Goal: Task Accomplishment & Management: Manage account settings

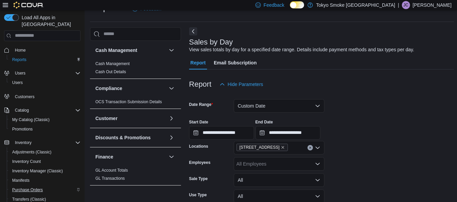
scroll to position [0, 0]
click at [28, 126] on span "Promotions" at bounding box center [22, 128] width 21 height 5
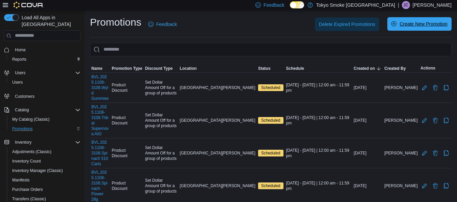
click at [403, 27] on span "Create New Promotion" at bounding box center [419, 24] width 56 height 14
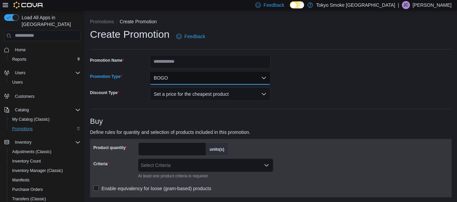
click at [232, 79] on button "BOGO" at bounding box center [209, 78] width 121 height 14
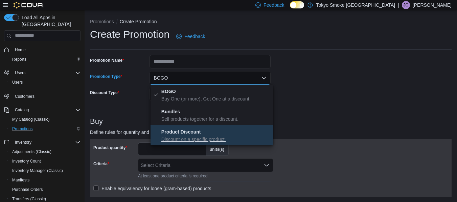
click at [201, 137] on p "Discount on a specific product." at bounding box center [215, 139] width 109 height 7
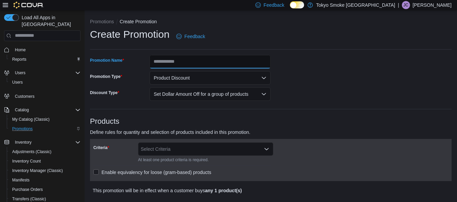
click at [207, 62] on input "Promotion Name" at bounding box center [209, 62] width 121 height 14
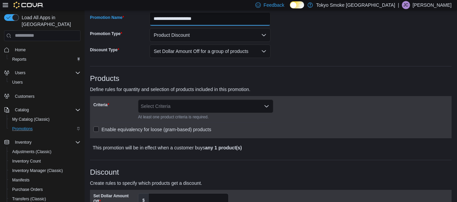
scroll to position [43, 0]
type input "**********"
click at [189, 109] on div "Select Criteria" at bounding box center [205, 106] width 135 height 14
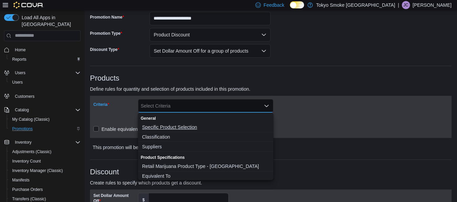
click at [187, 128] on span "Specific Product Selection" at bounding box center [205, 127] width 127 height 7
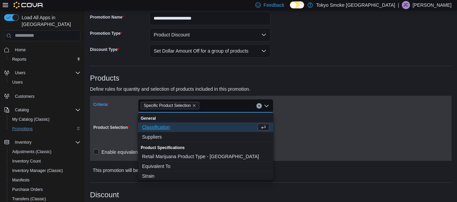
click at [288, 122] on div "Criteria Specific Product Selection Combo box. Selected. Specific Product Selec…" at bounding box center [270, 128] width 355 height 58
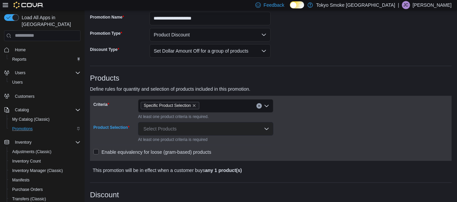
click at [172, 129] on div "Select Products" at bounding box center [205, 129] width 135 height 14
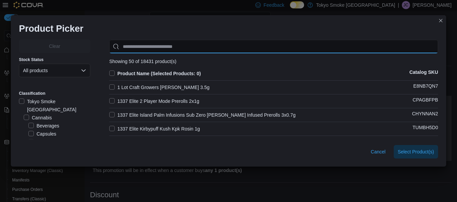
click at [181, 40] on input "Use aria labels when no actual label is in use" at bounding box center [273, 47] width 329 height 14
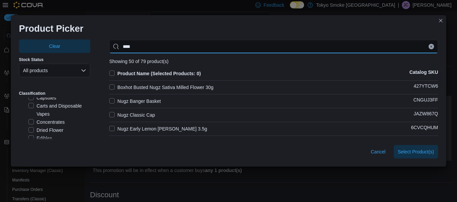
scroll to position [37, 0]
type input "****"
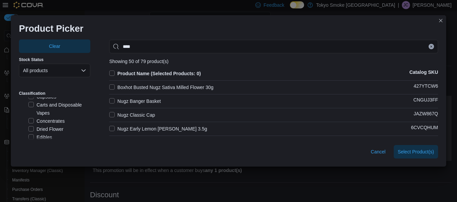
click at [48, 103] on label "Carts and Disposable Vapes" at bounding box center [59, 109] width 62 height 16
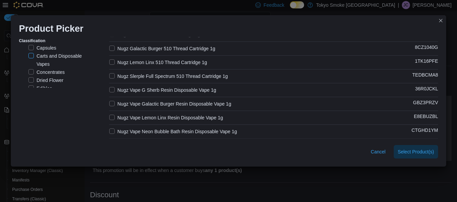
scroll to position [53, 0]
click at [173, 91] on label "Nugz Vape G Sherb Resin Disposable Vape 1g" at bounding box center [162, 90] width 107 height 8
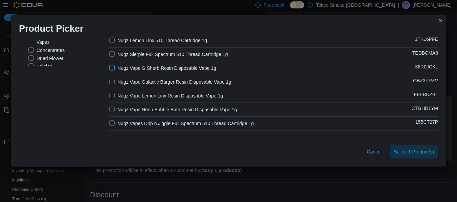
scroll to position [75, 0]
click at [175, 94] on label "Nugz Vape Lemon Linx Resin Disposable Vape 1g" at bounding box center [166, 95] width 114 height 8
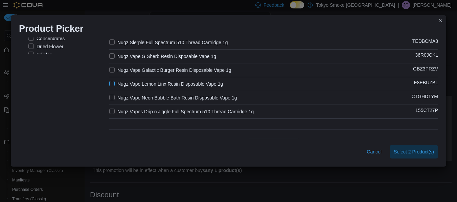
scroll to position [88, 0]
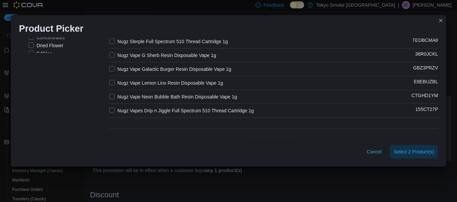
click at [172, 66] on label "Nugz Vape Galactic Burger Resin Disposable Vape 1g" at bounding box center [170, 69] width 122 height 8
click at [182, 96] on label "Nugz Vape Neon Bubble Bath Resin Disposable Vape 1g" at bounding box center [173, 97] width 128 height 8
click at [410, 154] on span "Select 4 Product(s)" at bounding box center [413, 151] width 40 height 7
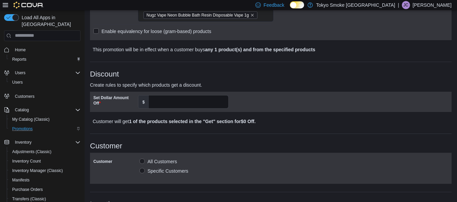
scroll to position [195, 0]
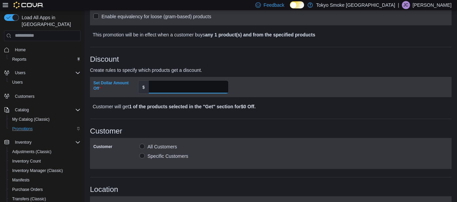
click at [181, 86] on input "Set Dollar Amount Off" at bounding box center [188, 87] width 79 height 13
type input "*"
click at [260, 93] on div "Set Dollar Amount Off $ *" at bounding box center [181, 87] width 177 height 14
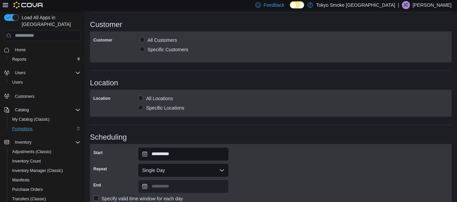
scroll to position [303, 0]
click at [168, 104] on label "Specific Locations" at bounding box center [161, 108] width 46 height 8
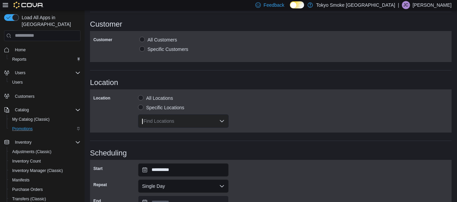
click at [177, 120] on div "Find Locations" at bounding box center [183, 122] width 91 height 14
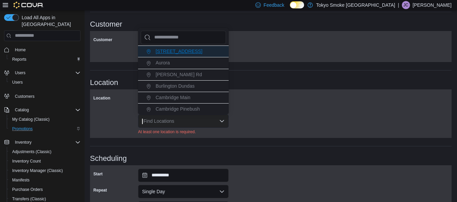
click at [189, 51] on span "[STREET_ADDRESS]" at bounding box center [178, 51] width 47 height 5
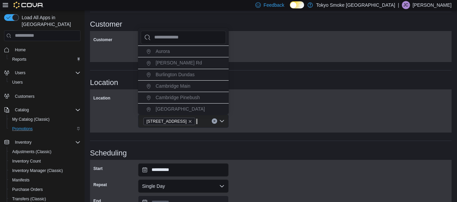
click at [264, 81] on h3 "Location" at bounding box center [270, 83] width 361 height 8
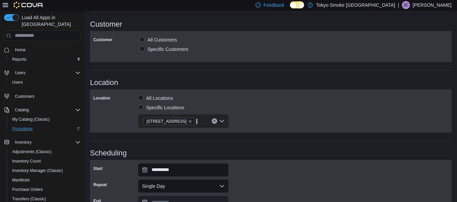
scroll to position [366, 0]
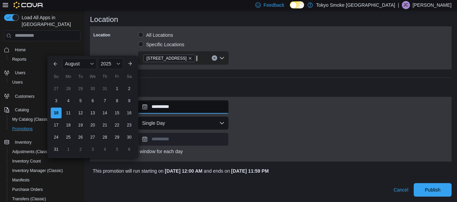
click at [161, 106] on input "**********" at bounding box center [183, 107] width 91 height 14
click at [68, 110] on div "11" at bounding box center [68, 113] width 12 height 12
type input "**********"
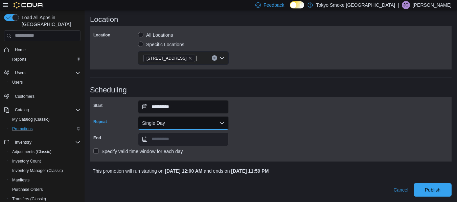
click at [175, 120] on button "Single Day" at bounding box center [183, 124] width 91 height 14
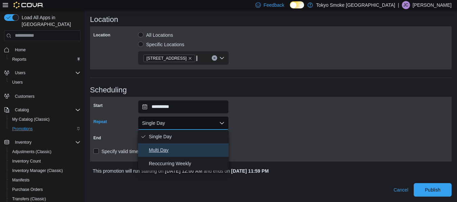
click at [171, 148] on span "Multi Day" at bounding box center [187, 150] width 77 height 8
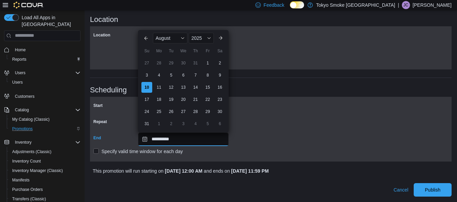
click at [159, 143] on input "**********" at bounding box center [183, 140] width 91 height 14
click at [146, 124] on div "31" at bounding box center [147, 124] width 12 height 12
type input "**********"
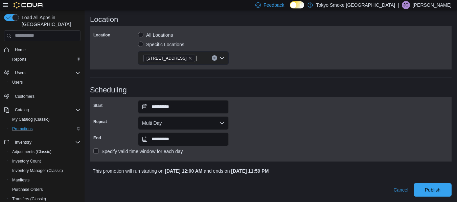
click at [293, 114] on div "**********" at bounding box center [270, 129] width 355 height 58
click at [437, 189] on span "Publish" at bounding box center [433, 190] width 16 height 7
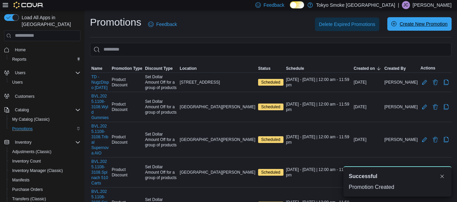
click at [422, 23] on span "Create New Promotion" at bounding box center [423, 24] width 48 height 7
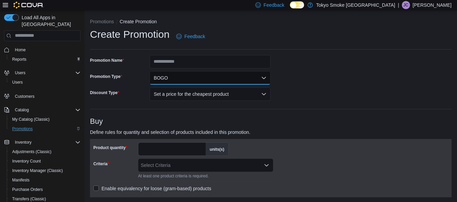
click at [181, 78] on button "BOGO" at bounding box center [209, 78] width 121 height 14
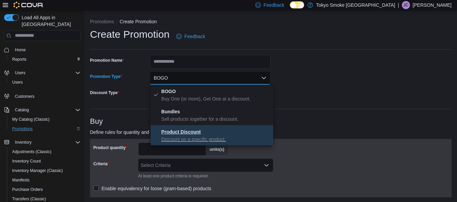
click at [190, 127] on button "Product Discount Discount on a specific product." at bounding box center [211, 135] width 123 height 20
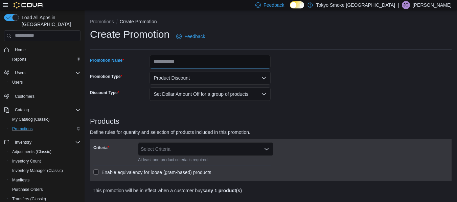
click at [200, 61] on input "Promotion Name" at bounding box center [209, 62] width 121 height 14
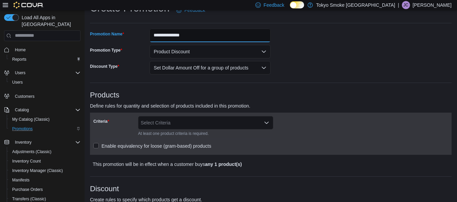
type input "**********"
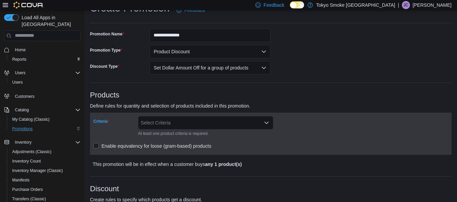
click at [168, 123] on div "Select Criteria" at bounding box center [205, 123] width 135 height 14
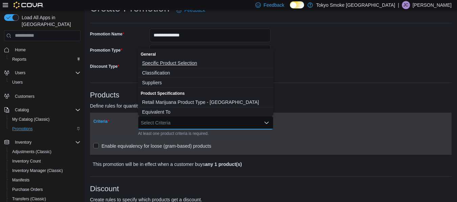
click at [178, 62] on span "Specific Product Selection" at bounding box center [205, 63] width 127 height 7
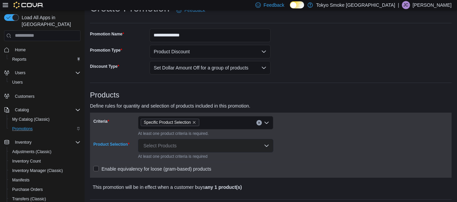
click at [173, 144] on div "Select Products" at bounding box center [205, 146] width 135 height 14
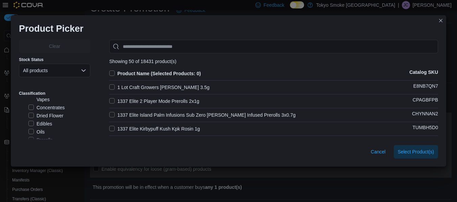
scroll to position [51, 0]
click at [49, 111] on label "Dried Flower" at bounding box center [45, 115] width 35 height 8
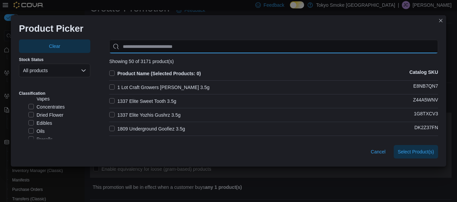
click at [172, 44] on input "Use aria labels when no actual label is in use" at bounding box center [273, 47] width 329 height 14
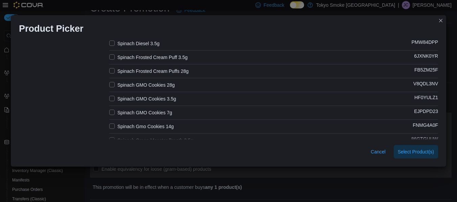
scroll to position [197, 0]
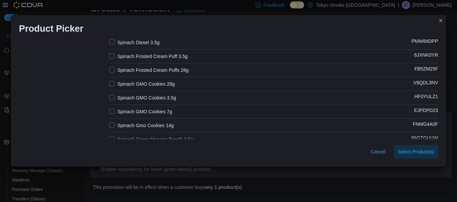
type input "*******"
click at [168, 68] on label "Spinach Frosted Cream Puffs 28g" at bounding box center [148, 70] width 79 height 8
click at [162, 81] on label "Spinach GMO Cookies 28g" at bounding box center [142, 84] width 66 height 8
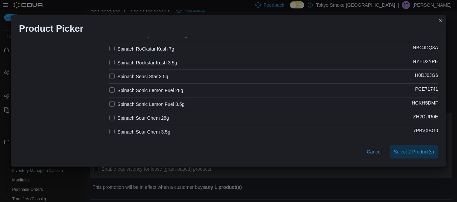
scroll to position [413, 0]
click at [423, 147] on span "Select 2 Product(s)" at bounding box center [413, 152] width 40 height 14
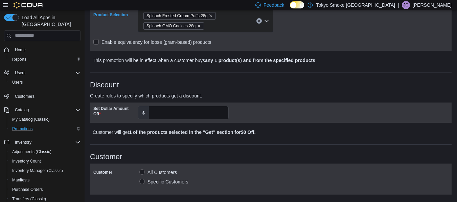
scroll to position [150, 0]
click at [176, 112] on input "Set Dollar Amount Off" at bounding box center [188, 112] width 79 height 13
type input "**"
click at [219, 140] on div "**********" at bounding box center [270, 140] width 361 height 471
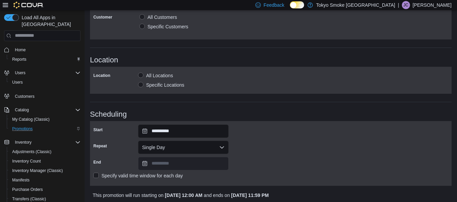
scroll to position [305, 0]
click at [157, 83] on label "Specific Locations" at bounding box center [161, 85] width 46 height 8
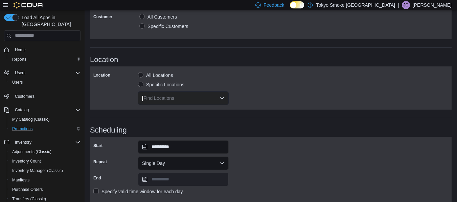
click at [165, 99] on div "Find Locations" at bounding box center [183, 99] width 91 height 14
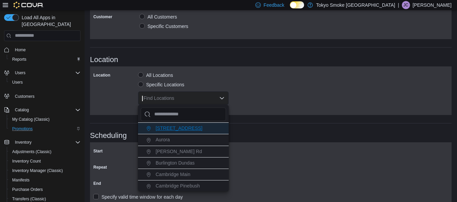
click at [176, 127] on span "[STREET_ADDRESS]" at bounding box center [178, 128] width 47 height 5
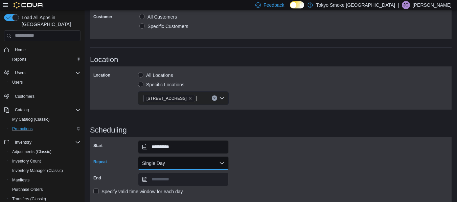
click at [157, 163] on button "Single Day" at bounding box center [183, 164] width 91 height 14
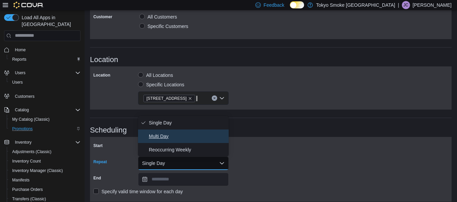
click at [160, 140] on span "Multi Day" at bounding box center [187, 137] width 77 height 8
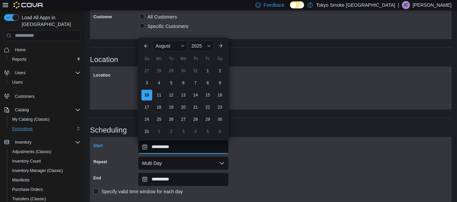
click at [163, 145] on input "**********" at bounding box center [183, 148] width 91 height 14
click at [162, 93] on div "11" at bounding box center [159, 95] width 12 height 12
type input "**********"
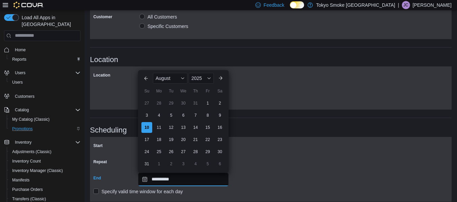
click at [173, 176] on input "**********" at bounding box center [183, 180] width 91 height 14
click at [147, 163] on div "31" at bounding box center [147, 164] width 12 height 12
type input "**********"
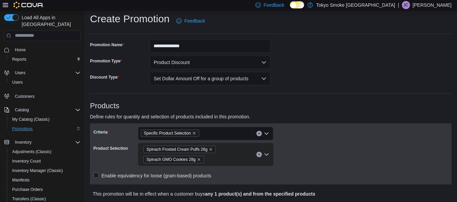
scroll to position [3, 0]
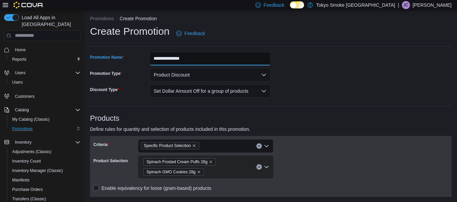
click at [155, 59] on input "**********" at bounding box center [209, 59] width 121 height 14
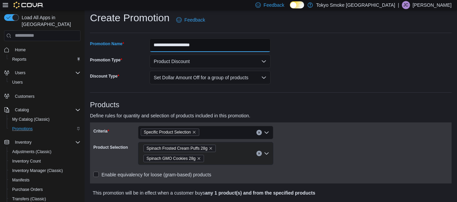
scroll to position [0, 0]
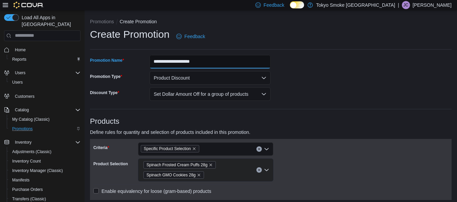
click at [214, 62] on input "**********" at bounding box center [209, 62] width 121 height 14
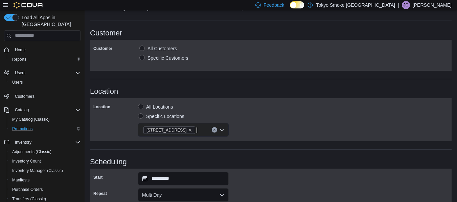
scroll to position [345, 0]
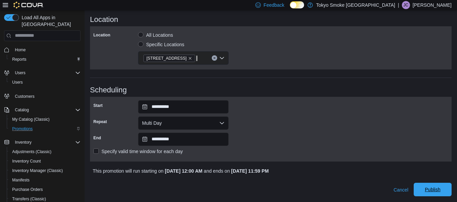
type input "**********"
click at [437, 190] on span "Publish" at bounding box center [433, 190] width 16 height 7
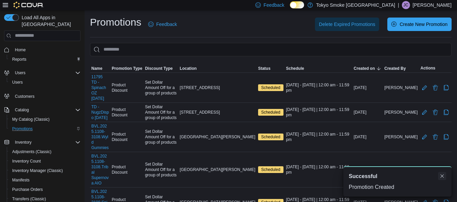
click at [441, 177] on button "Dismiss toast" at bounding box center [442, 176] width 8 height 8
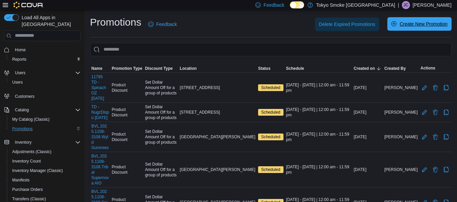
click at [407, 24] on span "Create New Promotion" at bounding box center [423, 24] width 48 height 7
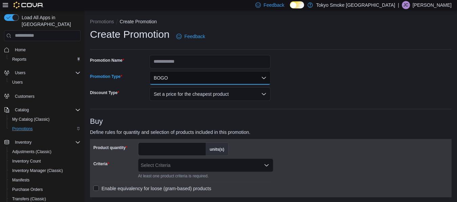
click at [225, 77] on button "BOGO" at bounding box center [209, 78] width 121 height 14
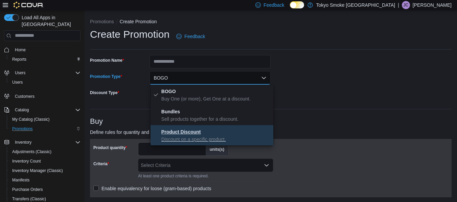
click at [194, 134] on strong "Product Discount" at bounding box center [181, 131] width 40 height 5
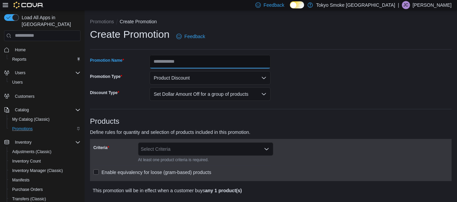
click at [188, 61] on input "Promotion Name" at bounding box center [209, 62] width 121 height 14
type input "**********"
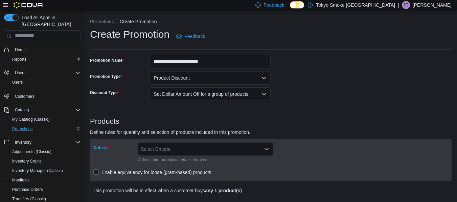
click at [199, 153] on div "Select Criteria" at bounding box center [205, 150] width 135 height 14
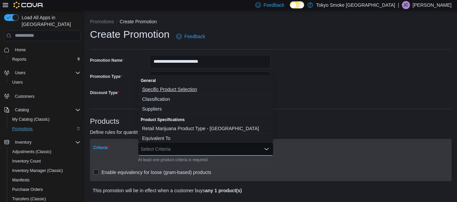
click at [179, 85] on button "Specific Product Selection" at bounding box center [205, 90] width 135 height 10
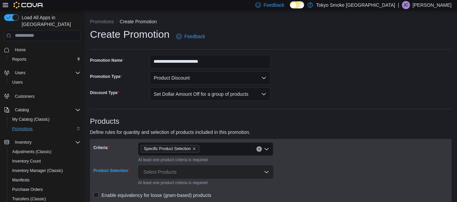
click at [171, 168] on div "Select Products" at bounding box center [205, 173] width 135 height 14
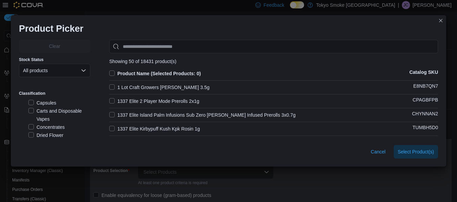
scroll to position [31, 0]
click at [42, 107] on label "Carts and Disposable Vapes" at bounding box center [59, 115] width 62 height 16
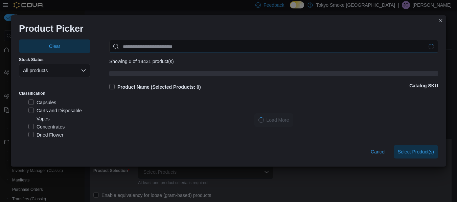
click at [152, 48] on input "Use aria labels when no actual label is in use" at bounding box center [273, 47] width 329 height 14
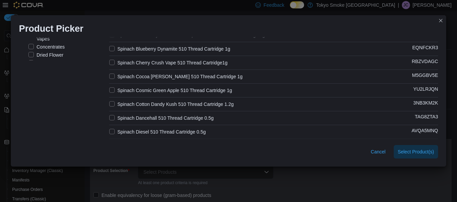
scroll to position [80, 0]
type input "*******"
click at [183, 105] on label "Spinach Cotton Dandy Kush 510 Thread Cartridge 1.2g" at bounding box center [171, 104] width 124 height 8
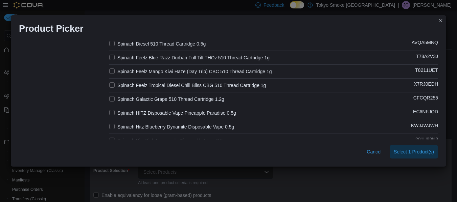
scroll to position [169, 0]
click at [179, 96] on label "Spinach Galactic Grape 510 Thread Cartridge 1.2g" at bounding box center [166, 99] width 115 height 8
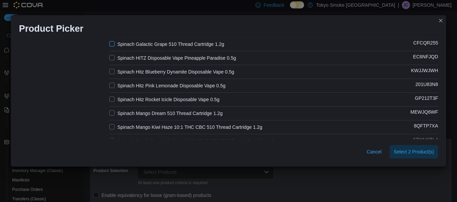
scroll to position [224, 0]
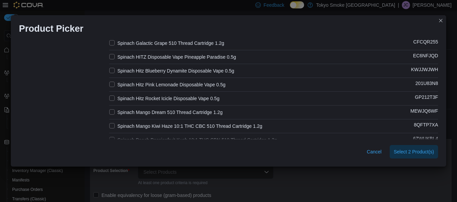
click at [186, 112] on label "Spinach Mango Dream 510 Thread Cartridge 1.2g" at bounding box center [165, 113] width 113 height 8
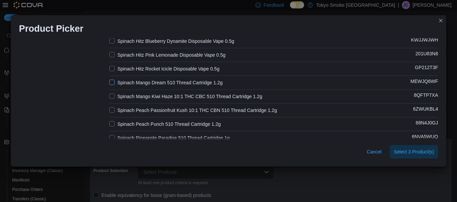
scroll to position [256, 0]
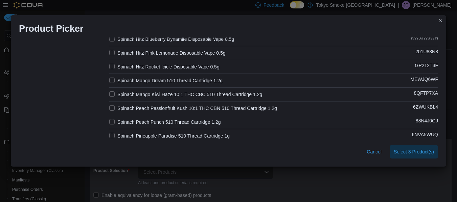
click at [185, 110] on label "Spinach Peach Passionfruit Kush 10:1 THC CBN 510 Thread Cartridge 1.2g" at bounding box center [193, 108] width 168 height 8
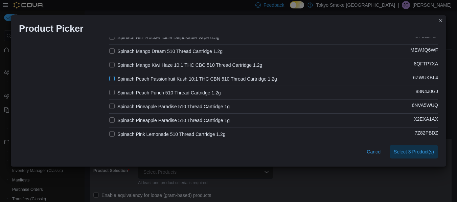
scroll to position [287, 0]
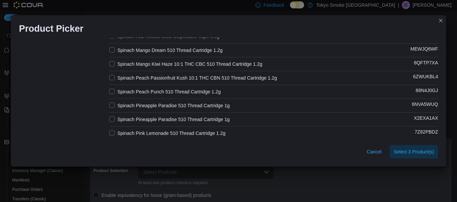
click at [193, 91] on label "Spinach Peach Punch 510 Thread Cartridge 1.2g" at bounding box center [165, 92] width 112 height 8
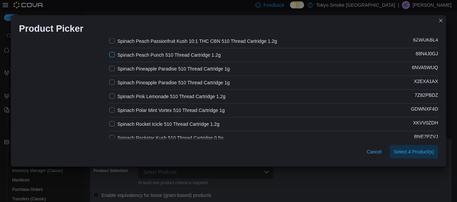
scroll to position [324, 0]
click at [197, 95] on label "Spinach Pink Lemonade 510 Thread Cartridge 1.2g" at bounding box center [167, 96] width 116 height 8
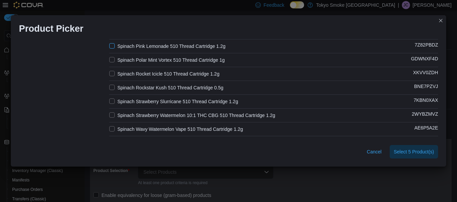
scroll to position [374, 0]
click at [191, 71] on label "Spinach Rocket Icicle 510 Thread Cartridge 1.2g" at bounding box center [164, 74] width 110 height 8
click at [194, 101] on label "Spinach Strawberry Slurricane 510 Thread Cartridge 1.2g" at bounding box center [173, 101] width 129 height 8
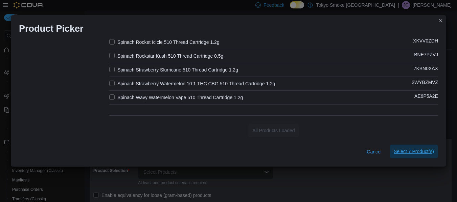
click at [427, 149] on span "Select 7 Product(s)" at bounding box center [413, 151] width 40 height 7
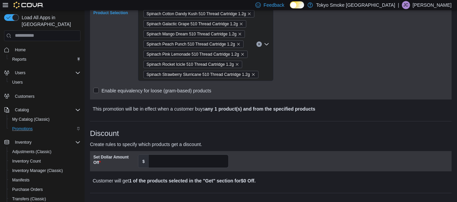
scroll to position [152, 0]
click at [176, 163] on input "Set Dollar Amount Off" at bounding box center [188, 161] width 79 height 13
type input "**"
click at [269, 129] on h3 "Discount" at bounding box center [270, 133] width 361 height 8
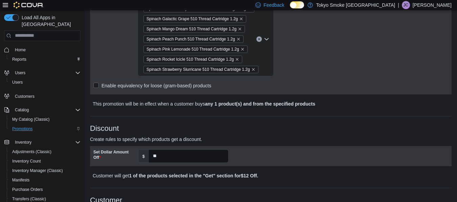
scroll to position [286, 0]
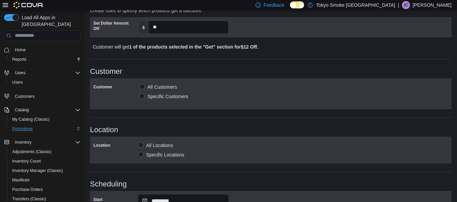
click at [164, 156] on label "Specific Locations" at bounding box center [161, 155] width 46 height 8
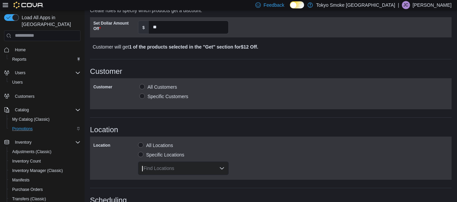
click at [187, 170] on div "Find Locations" at bounding box center [183, 169] width 91 height 14
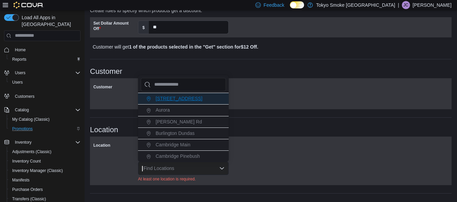
click at [179, 100] on span "[STREET_ADDRESS]" at bounding box center [178, 98] width 47 height 5
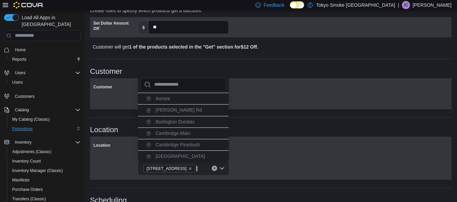
click at [285, 104] on div "Customer All Customers Specific Customers" at bounding box center [270, 94] width 355 height 24
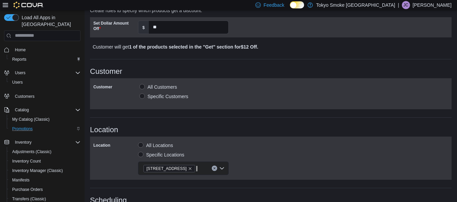
scroll to position [396, 0]
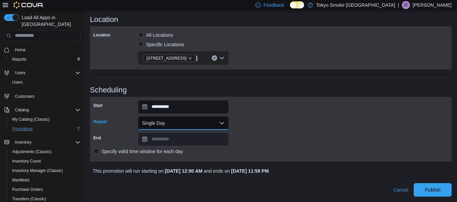
click at [176, 121] on button "Single Day" at bounding box center [183, 124] width 91 height 14
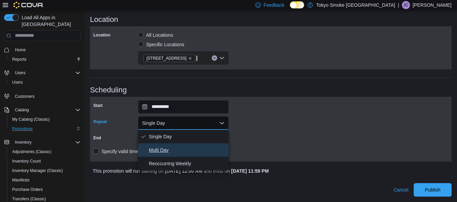
click at [171, 153] on span "Multi Day" at bounding box center [187, 150] width 77 height 8
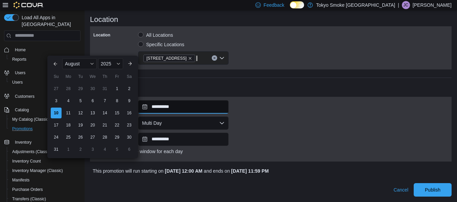
click at [164, 111] on input "**********" at bounding box center [183, 107] width 91 height 14
click at [66, 114] on div "11" at bounding box center [68, 113] width 12 height 12
type input "**********"
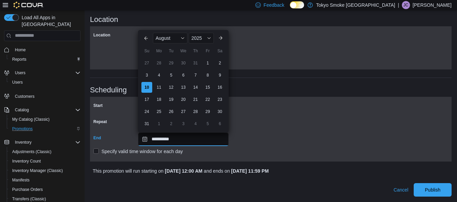
click at [149, 139] on input "**********" at bounding box center [183, 140] width 91 height 14
click at [144, 123] on div "31" at bounding box center [147, 124] width 12 height 12
type input "**********"
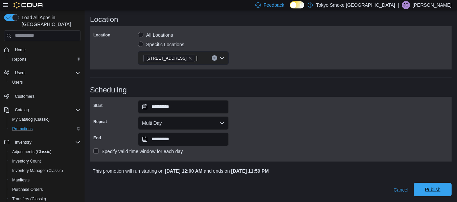
click at [436, 190] on span "Publish" at bounding box center [433, 190] width 16 height 7
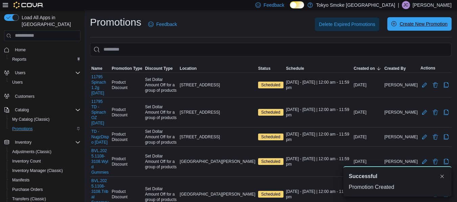
click at [431, 26] on span "Create New Promotion" at bounding box center [423, 24] width 48 height 7
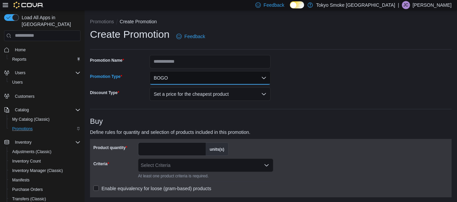
click at [233, 73] on button "BOGO" at bounding box center [209, 78] width 121 height 14
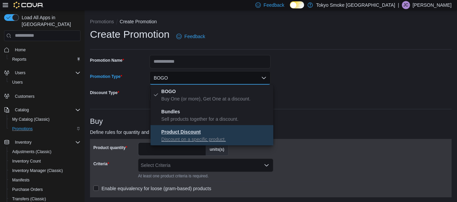
click at [202, 125] on button "Product Discount Discount on a specific product." at bounding box center [211, 135] width 123 height 20
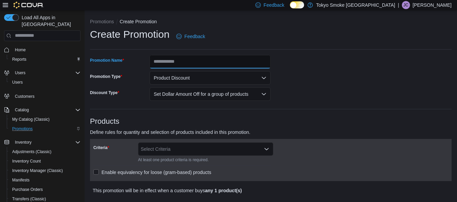
click at [212, 64] on input "Promotion Name" at bounding box center [209, 62] width 121 height 14
type input "*"
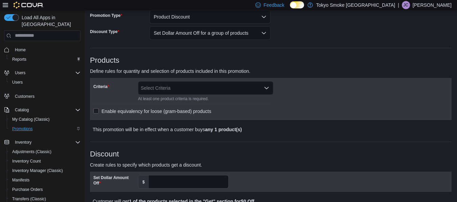
type input "**********"
click at [181, 89] on div "Select Criteria" at bounding box center [205, 88] width 135 height 14
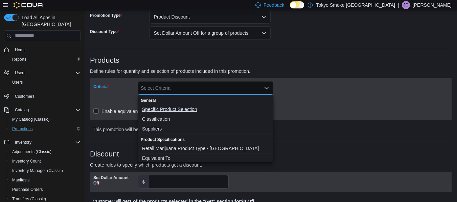
click at [170, 109] on span "Specific Product Selection" at bounding box center [205, 109] width 127 height 7
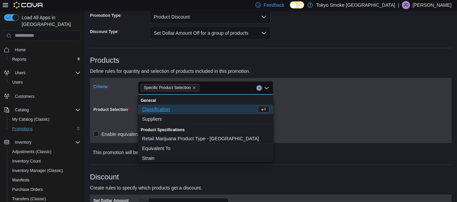
click at [120, 100] on div "Criteria" at bounding box center [114, 91] width 42 height 20
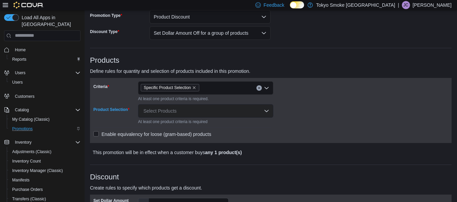
click at [152, 108] on div "Select Products" at bounding box center [205, 111] width 135 height 14
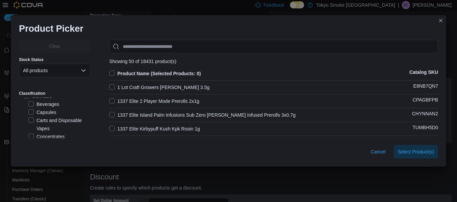
scroll to position [22, 0]
click at [41, 116] on label "Carts and Disposable Vapes" at bounding box center [59, 124] width 62 height 16
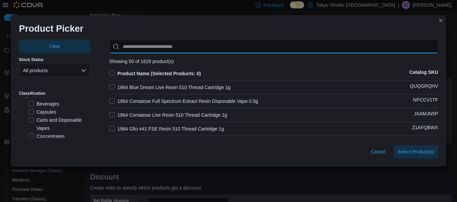
click at [152, 47] on input "Use aria labels when no actual label is in use" at bounding box center [273, 47] width 329 height 14
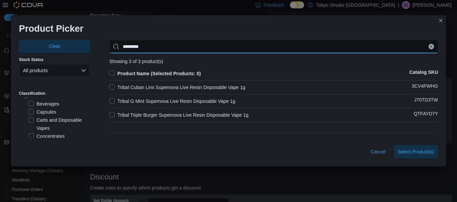
type input "*********"
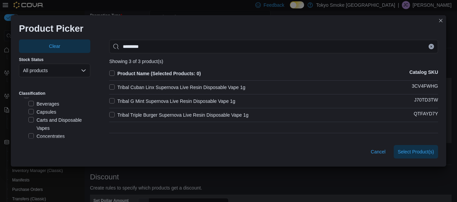
click at [180, 84] on label "Tribal Cuban Linx Supernova Live Resin Disposable Vape 1g" at bounding box center [177, 87] width 136 height 8
click at [184, 98] on label "Tribal G Mint Supernova Live Resin Disposable Vape 1g" at bounding box center [172, 101] width 126 height 8
click at [187, 111] on label "Tribal Triple Burger Supernova Live Resin Disposable Vape 1g" at bounding box center [178, 115] width 139 height 8
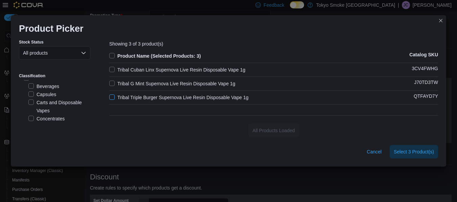
scroll to position [17, 0]
click at [424, 149] on span "Select 3 Product(s)" at bounding box center [413, 151] width 40 height 7
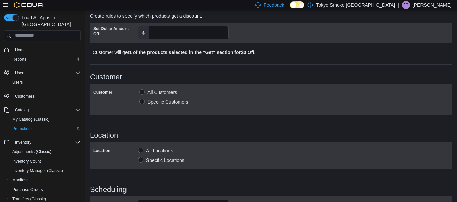
scroll to position [242, 0]
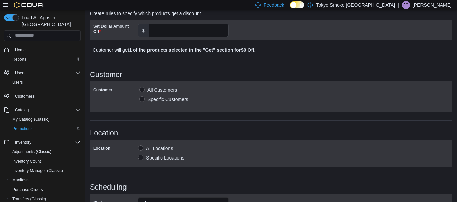
click at [169, 160] on label "Specific Locations" at bounding box center [161, 158] width 46 height 8
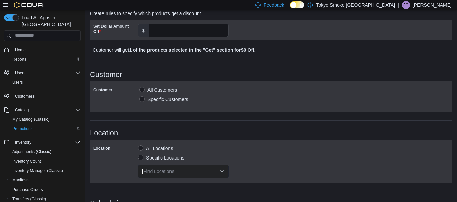
click at [171, 168] on div "Find Locations" at bounding box center [183, 172] width 91 height 14
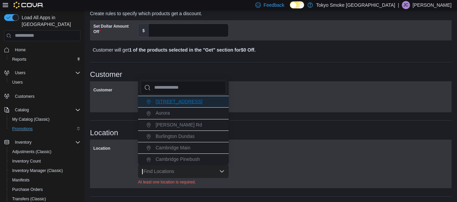
click at [189, 106] on li "[STREET_ADDRESS]" at bounding box center [183, 101] width 91 height 11
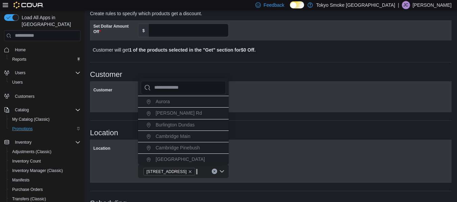
click at [260, 131] on h3 "Location" at bounding box center [270, 133] width 361 height 8
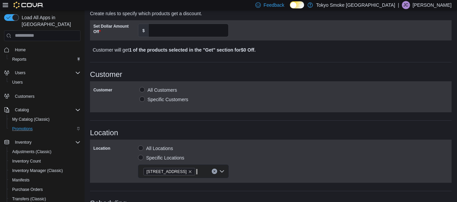
scroll to position [356, 0]
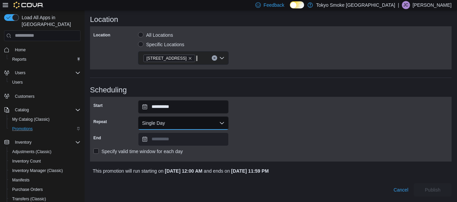
click at [176, 126] on button "Single Day" at bounding box center [183, 124] width 91 height 14
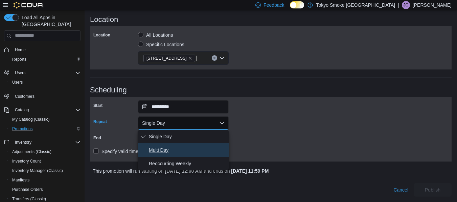
click at [158, 150] on span "Multi Day" at bounding box center [187, 150] width 77 height 8
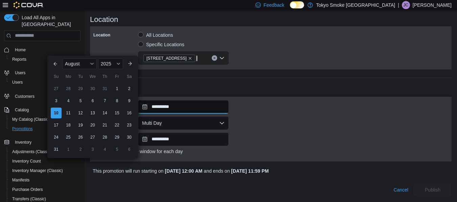
click at [169, 108] on input "**********" at bounding box center [183, 107] width 91 height 14
click at [68, 112] on div "11" at bounding box center [68, 113] width 12 height 12
type input "**********"
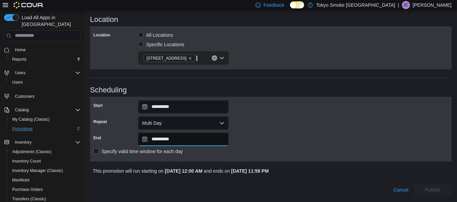
click at [150, 140] on input "**********" at bounding box center [183, 140] width 91 height 14
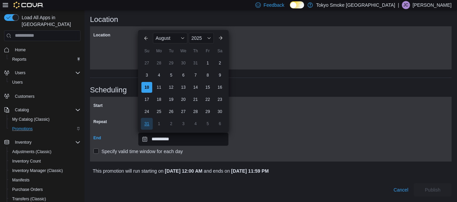
click at [145, 122] on div "31" at bounding box center [147, 124] width 12 height 12
type input "**********"
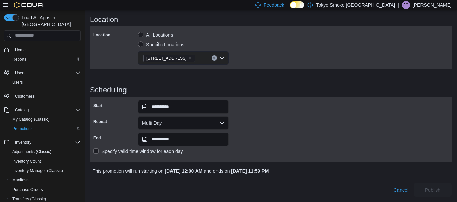
click at [248, 127] on div "**********" at bounding box center [270, 129] width 355 height 58
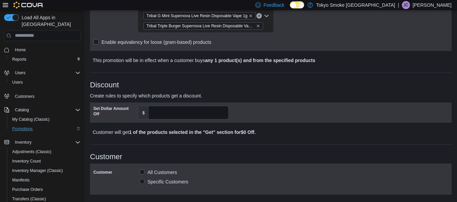
scroll to position [159, 0]
click at [177, 113] on input "Set Dollar Amount Off" at bounding box center [188, 113] width 79 height 13
type input "**"
click at [228, 128] on div "Set Dollar Amount Off $ ** Customer will get 1 of the products selected in the …" at bounding box center [270, 120] width 361 height 34
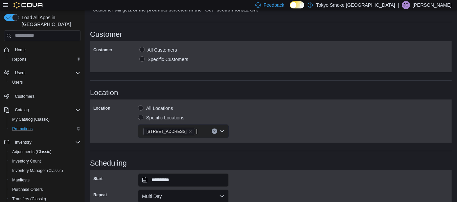
scroll to position [356, 0]
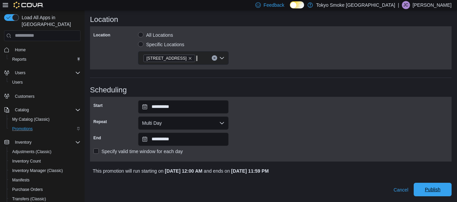
click at [427, 187] on span "Publish" at bounding box center [432, 190] width 30 height 14
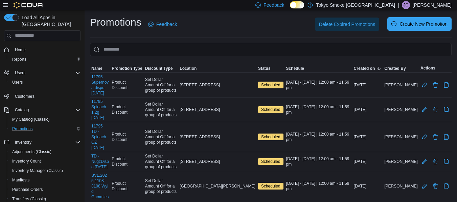
click at [410, 24] on span "Create New Promotion" at bounding box center [423, 24] width 48 height 7
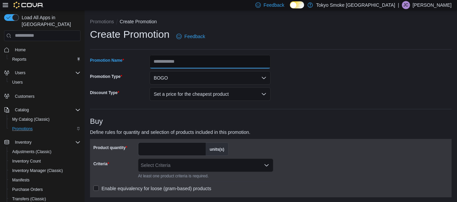
click at [183, 61] on input "Promotion Name" at bounding box center [209, 62] width 121 height 14
type input "**********"
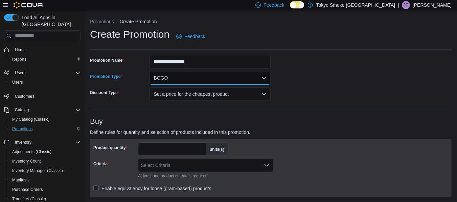
click at [230, 77] on button "BOGO" at bounding box center [209, 78] width 121 height 14
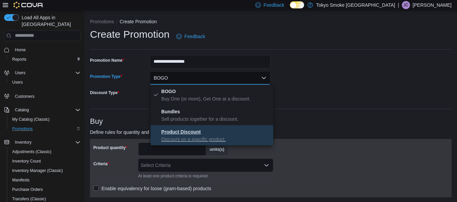
click at [205, 144] on button "Product Discount Discount on a specific product." at bounding box center [211, 135] width 123 height 20
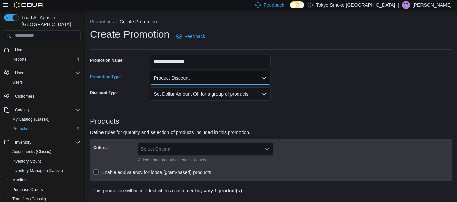
scroll to position [51, 0]
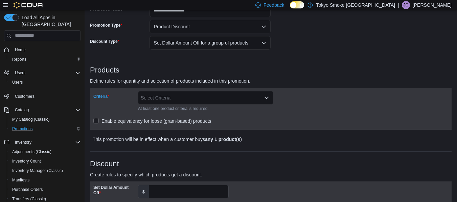
click at [157, 101] on div "Select Criteria" at bounding box center [205, 98] width 135 height 14
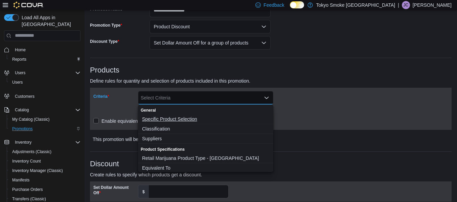
click at [162, 120] on span "Specific Product Selection" at bounding box center [205, 119] width 127 height 7
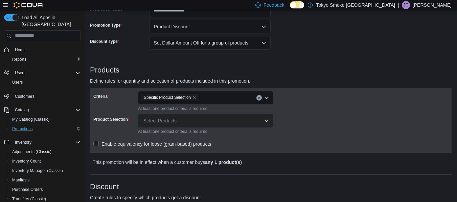
click at [121, 119] on label "Product Selection" at bounding box center [111, 119] width 36 height 5
click at [154, 118] on div "Select Products" at bounding box center [205, 121] width 135 height 14
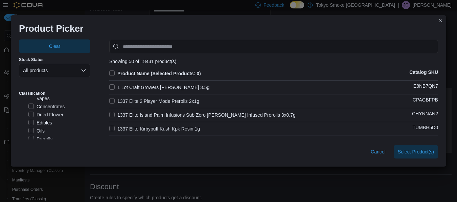
scroll to position [52, 0]
click at [35, 119] on label "Edibles" at bounding box center [40, 123] width 24 height 8
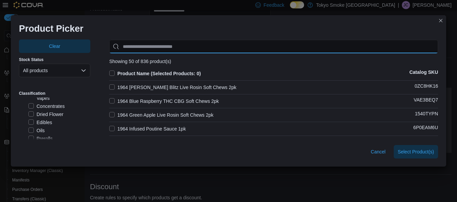
click at [172, 43] on input "Use aria labels when no actual label is in use" at bounding box center [273, 47] width 329 height 14
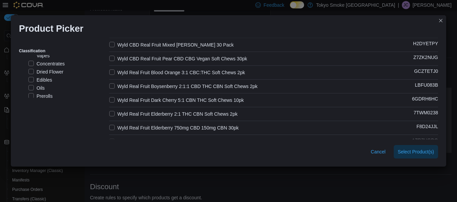
scroll to position [43, 0]
type input "****"
click at [150, 70] on label "Wyld Real Fruit Blood Orange 3:1 CBC:THC Soft Chews 2pk" at bounding box center [177, 72] width 136 height 8
click at [153, 87] on label "Wyld Real Fruit Boysenberry 2:1:1 CBD THC CBN Soft Chews 2pk" at bounding box center [183, 86] width 148 height 8
click at [159, 113] on label "Wyld Real Fruit Elderberry 2:1 THC CBN Soft Chews 2pk" at bounding box center [173, 114] width 128 height 8
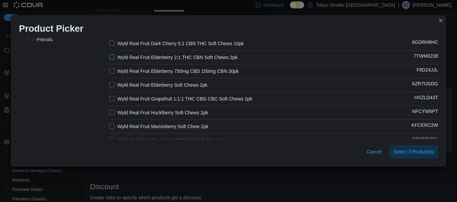
scroll to position [100, 0]
click at [171, 85] on label "Wyld Real Fruit Elderberry Soft Chews 2pk" at bounding box center [158, 84] width 98 height 8
click at [178, 99] on label "Wyld Real Fruit Grapefruit 1:1:1 THC CBG CBC Soft Chews 2pk" at bounding box center [180, 98] width 143 height 8
click at [179, 111] on label "Wyld Real Fruit Hucklberry Soft Chews 2pk" at bounding box center [158, 112] width 99 height 8
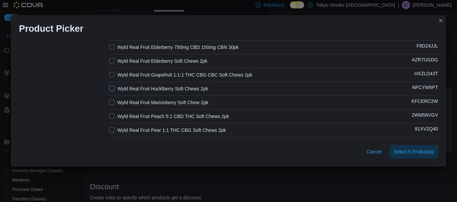
scroll to position [124, 0]
click at [179, 103] on label "Wyld Real Fruit Marionberry Soft Chew 2pk" at bounding box center [158, 102] width 99 height 8
click at [181, 115] on label "Wyld Real Fruit Peach 5:1 CBD THC Soft Chews 2pk" at bounding box center [169, 116] width 120 height 8
click at [179, 134] on div "Product Name (Selected Products: 7) Catalog SKU Wyld CBD Real Fruit Mixed [PERS…" at bounding box center [273, 133] width 329 height 374
click at [177, 129] on label "Wyld Real Fruit Pear 1:1 THC CBG Soft Chews 2pk" at bounding box center [167, 130] width 117 height 8
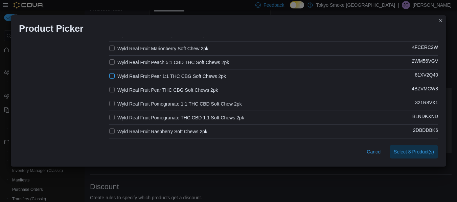
scroll to position [178, 0]
click at [176, 86] on label "Wyld Real Fruit Pear THC CBG Soft Chews 2pk" at bounding box center [163, 90] width 109 height 8
click at [178, 100] on label "Wyld Real Fruit Pomegranate 1:1 THC CBD Soft Chew 2pk" at bounding box center [175, 103] width 133 height 8
click at [179, 119] on label "Wyld Real Fruit Pomegranate THC CBD 1:1 Soft Chews 2pk" at bounding box center [176, 117] width 135 height 8
click at [179, 131] on label "Wyld Real Fruit Raspberry Soft Chews 2pk" at bounding box center [158, 131] width 98 height 8
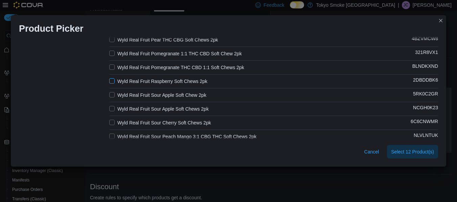
scroll to position [230, 0]
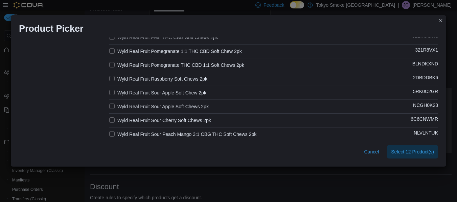
click at [182, 93] on label "Wyld Real Fruit Sour Apple Soft Chew 2pk" at bounding box center [157, 93] width 97 height 8
click at [182, 103] on label "Wyld Real Fruit Sour Apple Soft Chews 2pk" at bounding box center [158, 107] width 99 height 8
click at [183, 123] on label "Wyld Real Fruit Sour Cherry Soft Chews 2pk" at bounding box center [160, 121] width 102 height 8
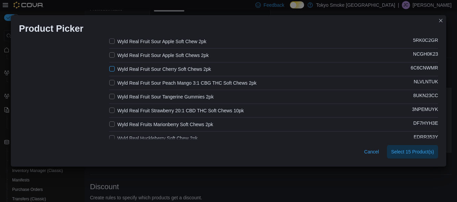
scroll to position [282, 0]
click at [187, 79] on label "Wyld Real Fruit Sour Peach Mango 3:1 CBG THC Soft Chews 2pk" at bounding box center [182, 83] width 147 height 8
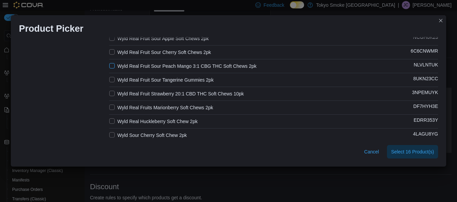
scroll to position [299, 0]
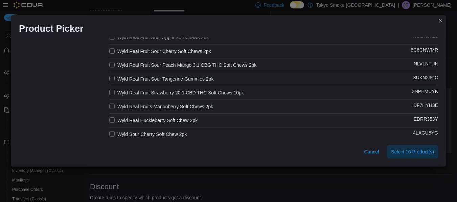
click at [181, 107] on label "Wyld Real Fruits Marionberry Soft Chews 2pk" at bounding box center [161, 107] width 104 height 8
click at [181, 121] on label "Wyld Real Huckleberry Soft Chew 2pk" at bounding box center [153, 121] width 88 height 8
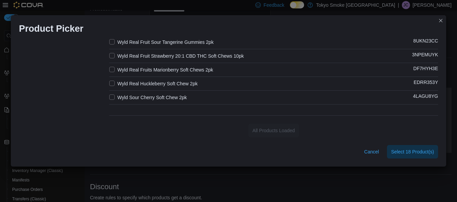
click at [174, 97] on label "Wyld Sour Cherry Soft Chew 2pk" at bounding box center [147, 98] width 77 height 8
click at [396, 147] on span "Select 19 Product(s)" at bounding box center [412, 152] width 43 height 14
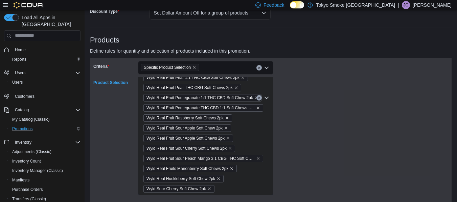
scroll to position [206, 0]
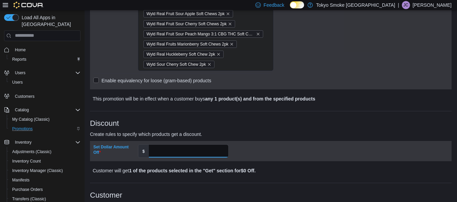
click at [178, 148] on input "Set Dollar Amount Off" at bounding box center [188, 151] width 79 height 13
type input "*"
click at [203, 176] on div "**********" at bounding box center [270, 132] width 361 height 567
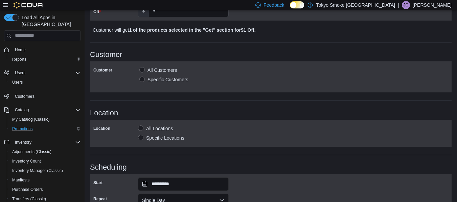
scroll to position [347, 0]
click at [173, 140] on label "Specific Locations" at bounding box center [161, 138] width 46 height 8
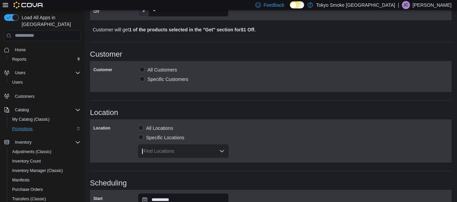
click at [176, 148] on div "Find Locations" at bounding box center [183, 152] width 91 height 14
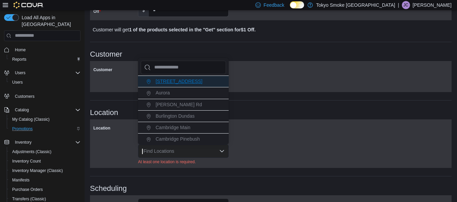
click at [178, 83] on span "[STREET_ADDRESS]" at bounding box center [178, 81] width 47 height 5
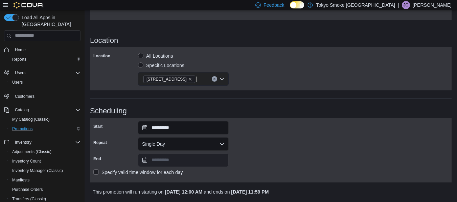
scroll to position [441, 0]
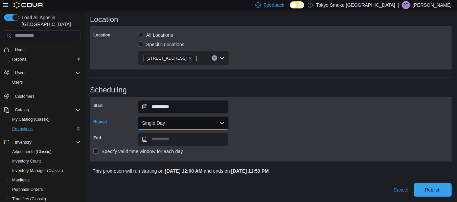
click at [149, 127] on button "Single Day" at bounding box center [183, 124] width 91 height 14
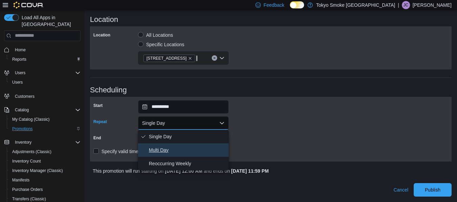
click at [160, 153] on span "Multi Day" at bounding box center [187, 150] width 77 height 8
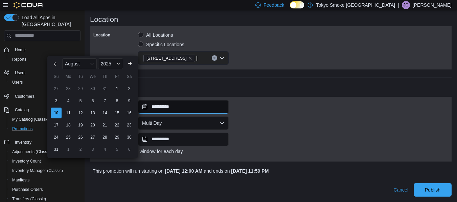
click at [159, 109] on input "**********" at bounding box center [183, 107] width 91 height 14
click at [70, 113] on div "11" at bounding box center [68, 113] width 12 height 12
type input "**********"
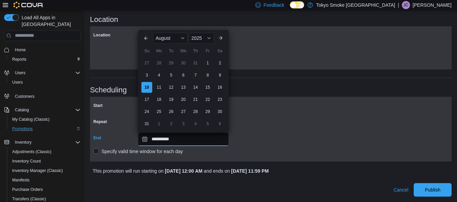
click at [155, 144] on input "**********" at bounding box center [183, 140] width 91 height 14
click at [144, 119] on div "31" at bounding box center [147, 124] width 12 height 12
type input "**********"
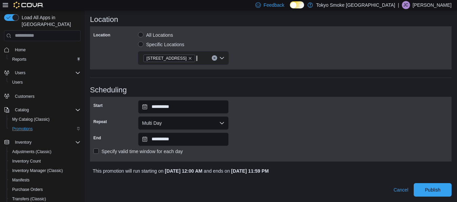
click at [318, 126] on div "**********" at bounding box center [270, 129] width 355 height 58
click at [431, 189] on span "Publish" at bounding box center [433, 190] width 16 height 7
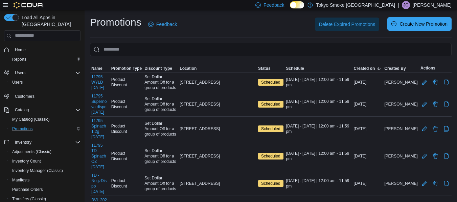
click at [424, 22] on span "Create New Promotion" at bounding box center [423, 24] width 48 height 7
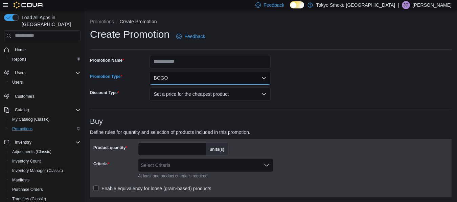
click at [193, 80] on button "BOGO" at bounding box center [209, 78] width 121 height 14
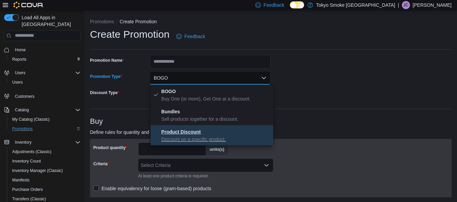
click at [185, 126] on button "Product Discount Discount on a specific product." at bounding box center [211, 135] width 123 height 20
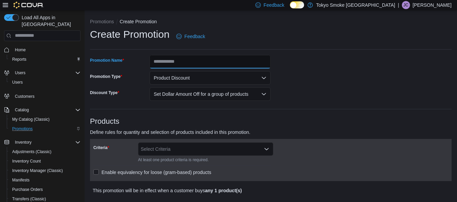
click at [181, 57] on input "Promotion Name" at bounding box center [209, 62] width 121 height 14
type input "**********"
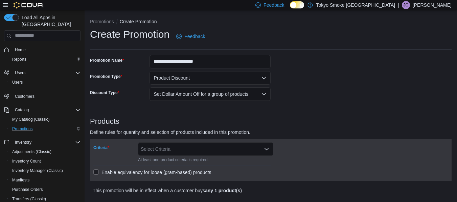
click at [169, 148] on div "Select Criteria" at bounding box center [205, 150] width 135 height 14
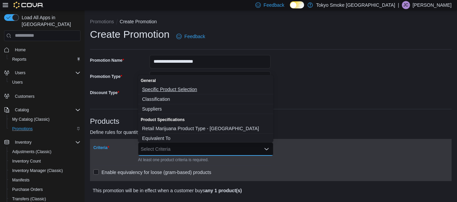
click at [189, 88] on span "Specific Product Selection" at bounding box center [205, 89] width 127 height 7
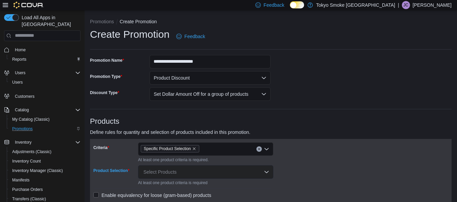
click at [171, 175] on div "Select Products" at bounding box center [205, 173] width 135 height 14
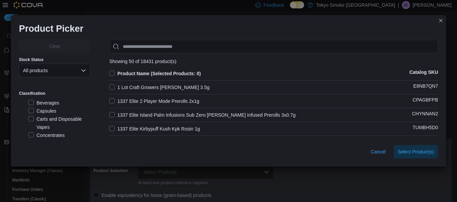
scroll to position [36, 0]
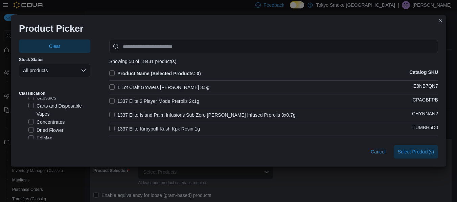
click at [52, 126] on label "Dried Flower" at bounding box center [45, 130] width 35 height 8
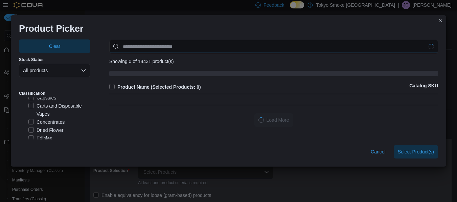
click at [176, 42] on input "Use aria labels when no actual label is in use" at bounding box center [273, 47] width 329 height 14
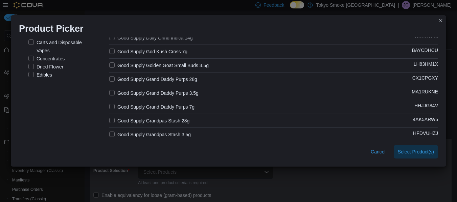
scroll to position [64, 0]
type input "**********"
click at [174, 75] on label "Good Supply Grand Daddy Purps 28g" at bounding box center [153, 79] width 88 height 8
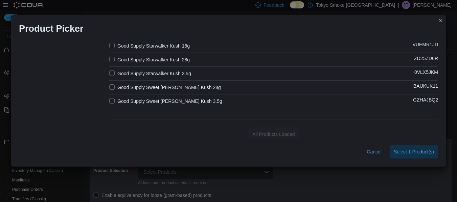
scroll to position [666, 0]
click at [170, 86] on label "Good Supply Sweet [PERSON_NAME] Kush 28g" at bounding box center [165, 87] width 112 height 8
click at [402, 152] on span "Select 2 Product(s)" at bounding box center [413, 151] width 40 height 7
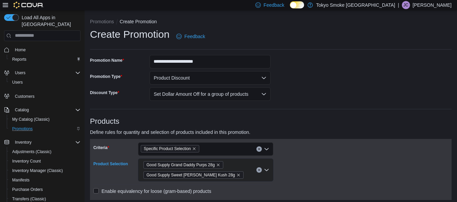
scroll to position [141, 0]
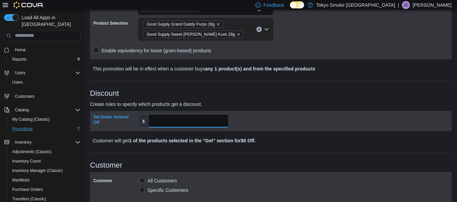
click at [166, 119] on input "Set Dollar Amount Off" at bounding box center [188, 121] width 79 height 13
type input "**"
click at [214, 145] on p "Customer will get 1 of the products selected in the "Get" section for $21 Off ." at bounding box center [226, 141] width 267 height 8
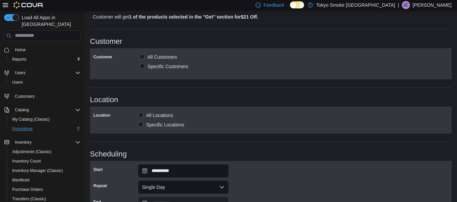
scroll to position [267, 0]
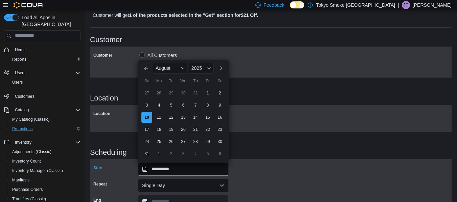
click at [164, 171] on input "**********" at bounding box center [183, 170] width 91 height 14
click at [178, 116] on div "13" at bounding box center [183, 118] width 12 height 12
type input "**********"
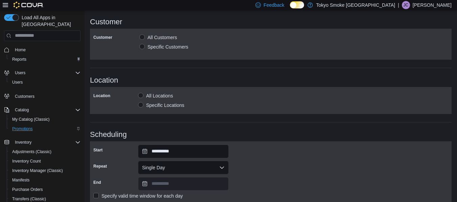
scroll to position [283, 0]
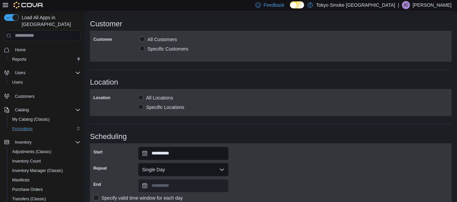
click at [172, 106] on label "Specific Locations" at bounding box center [161, 107] width 46 height 8
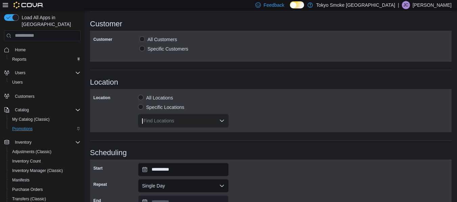
click at [171, 123] on div "Find Locations" at bounding box center [183, 121] width 91 height 14
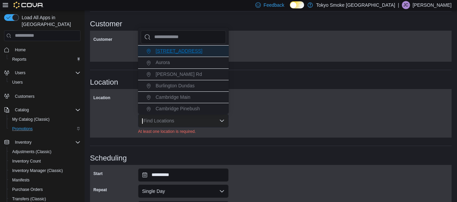
click at [187, 53] on span "[STREET_ADDRESS]" at bounding box center [178, 50] width 47 height 5
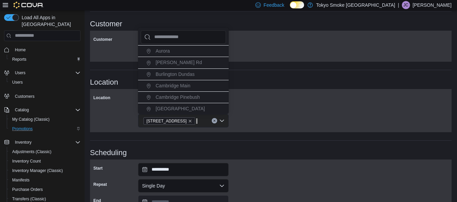
click at [270, 87] on div "Location Location All Locations Specific Locations [STREET_ADDRESS]" at bounding box center [270, 105] width 361 height 54
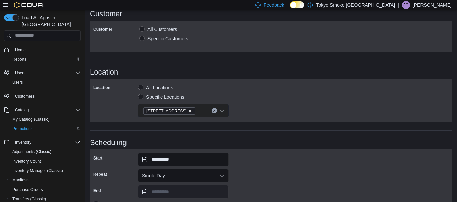
scroll to position [345, 0]
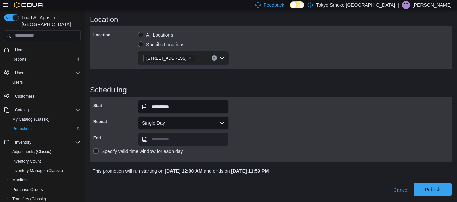
click at [440, 192] on span "Publish" at bounding box center [433, 190] width 16 height 7
